Goal: Communication & Community: Answer question/provide support

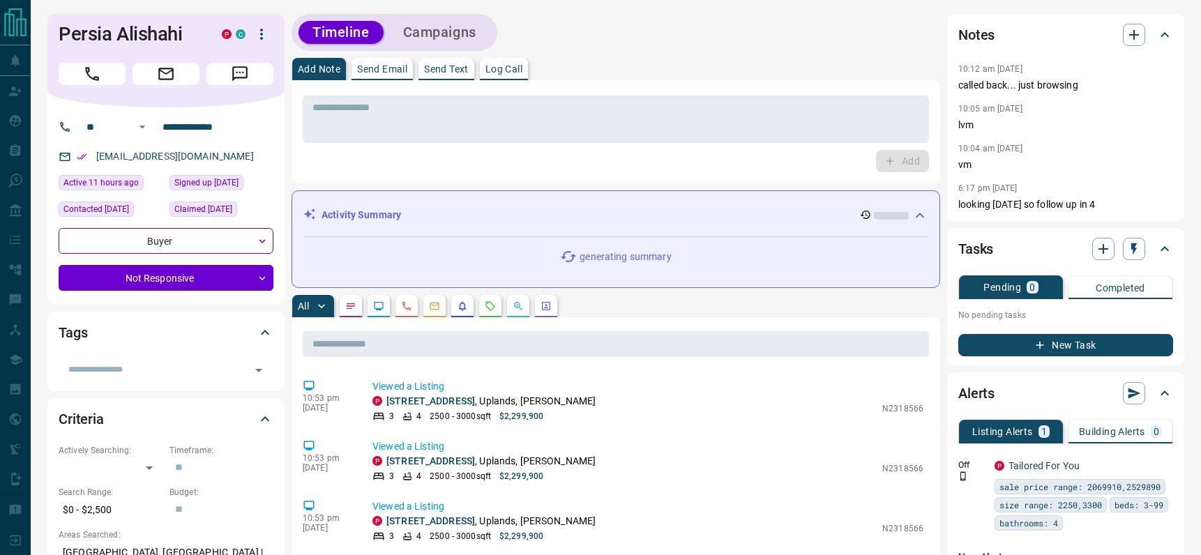
click at [378, 64] on p "Send Email" at bounding box center [382, 69] width 50 height 10
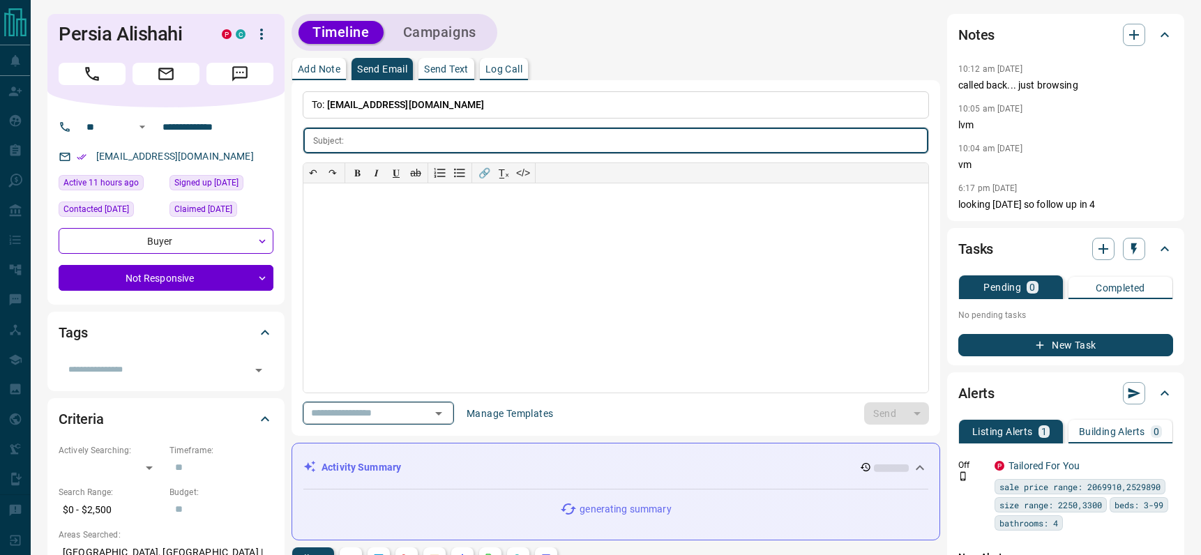
click at [443, 416] on icon "Open" at bounding box center [438, 413] width 17 height 17
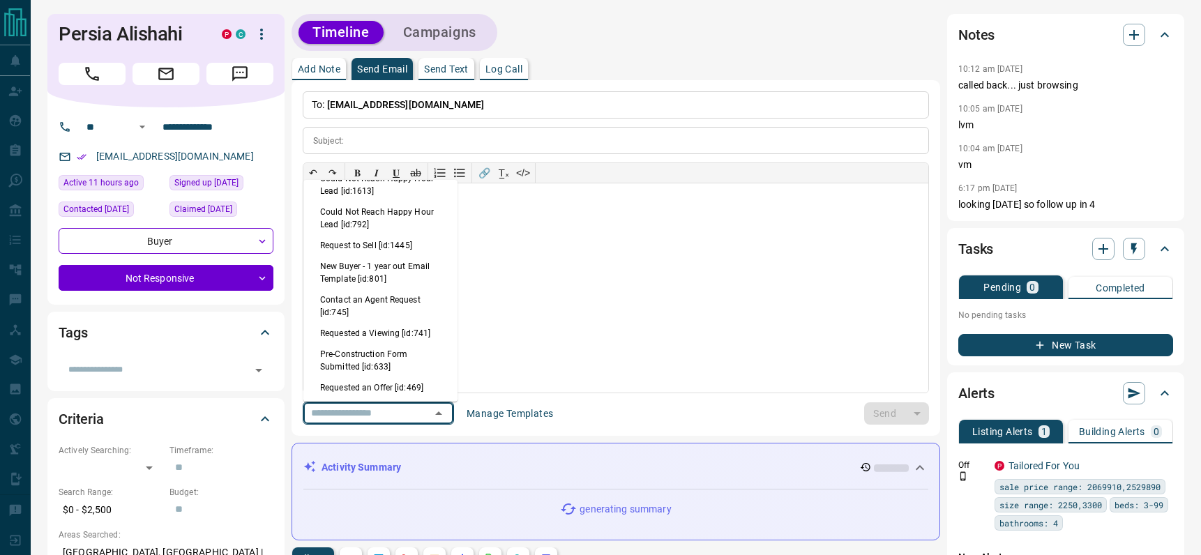
scroll to position [891, 0]
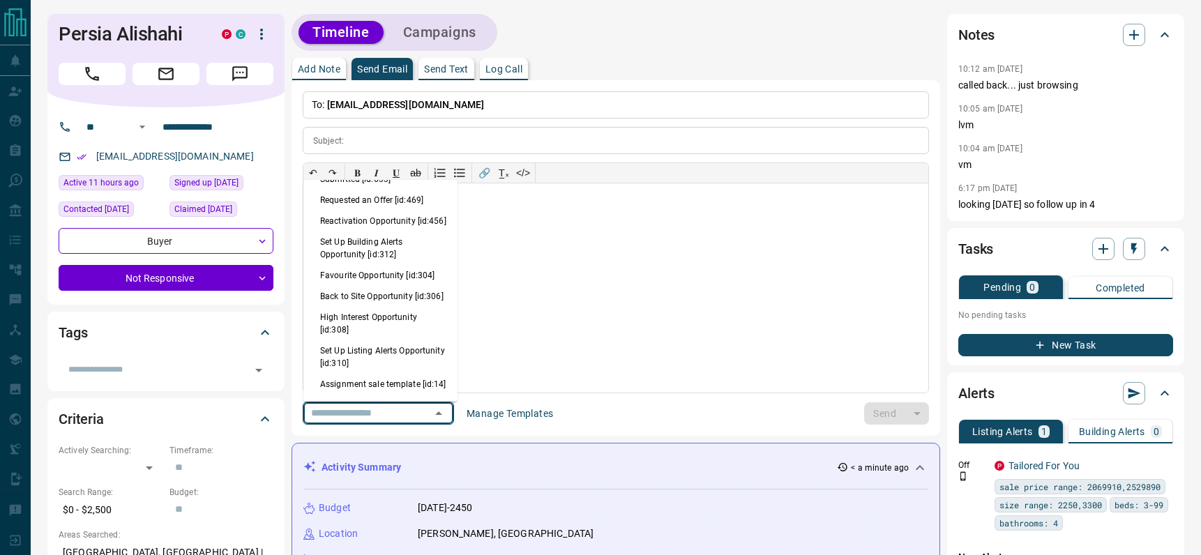
click at [363, 307] on li "Back to Site Opportunity [id:306]" at bounding box center [380, 296] width 154 height 21
type input "**********"
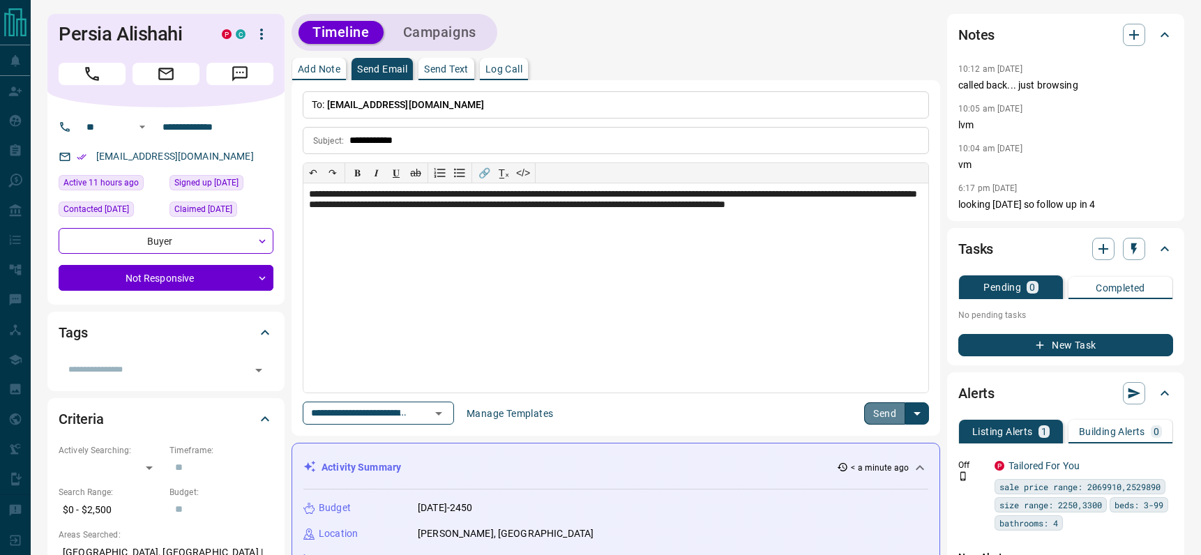
click at [866, 416] on button "Send" at bounding box center [884, 413] width 41 height 22
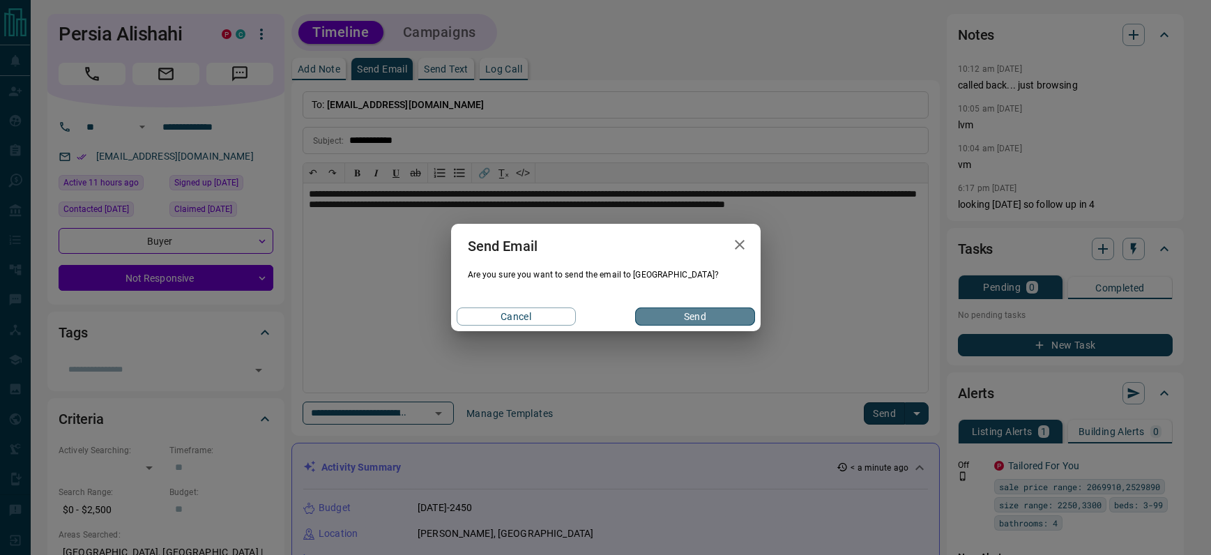
click at [704, 312] on button "Send" at bounding box center [694, 316] width 119 height 18
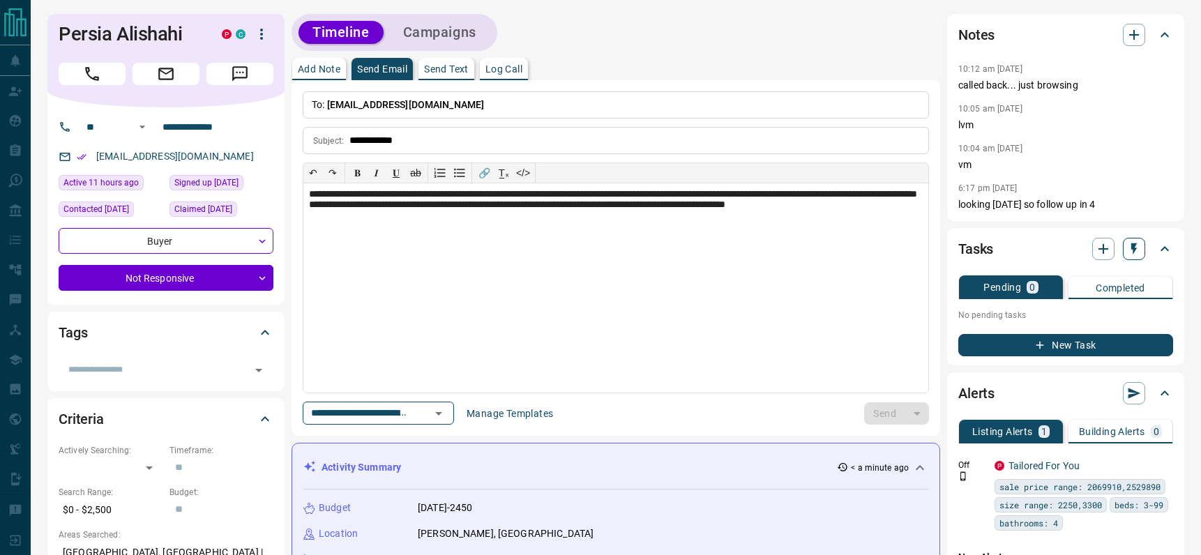
click at [1137, 242] on icon "button" at bounding box center [1134, 249] width 14 height 14
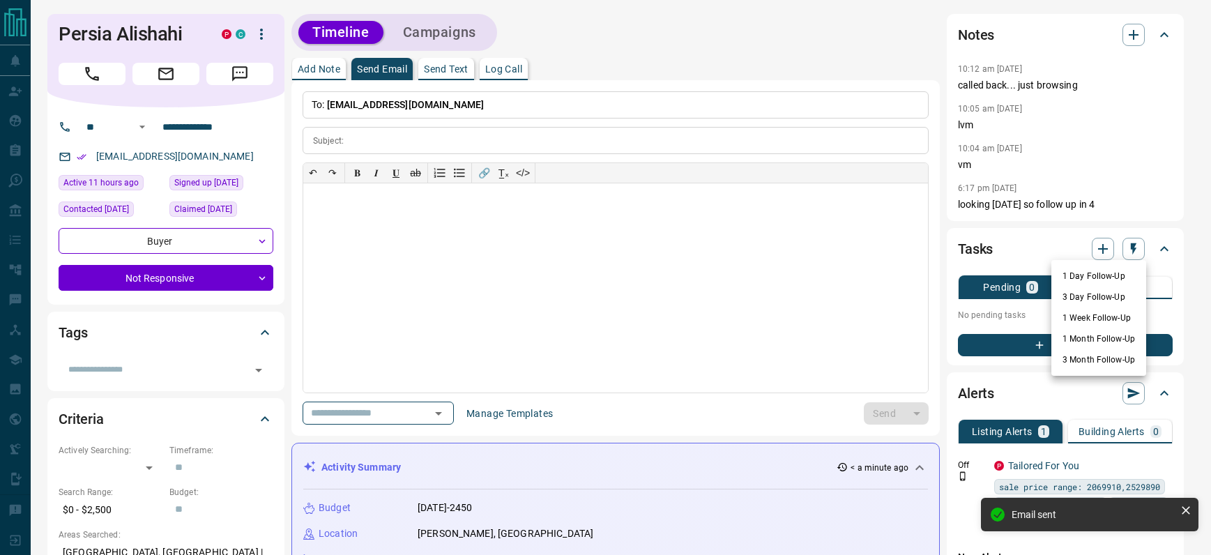
click at [1116, 276] on li "1 Day Follow-Up" at bounding box center [1098, 276] width 95 height 21
